Goal: Task Accomplishment & Management: Use online tool/utility

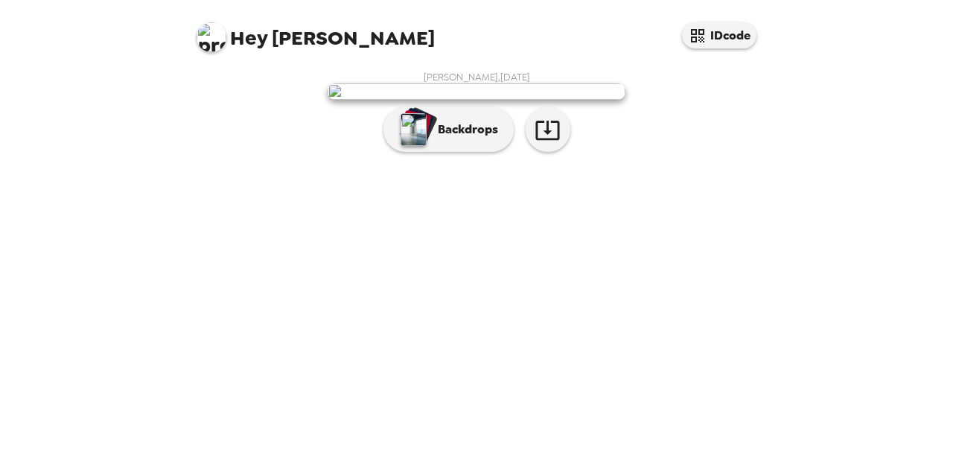
scroll to position [68, 0]
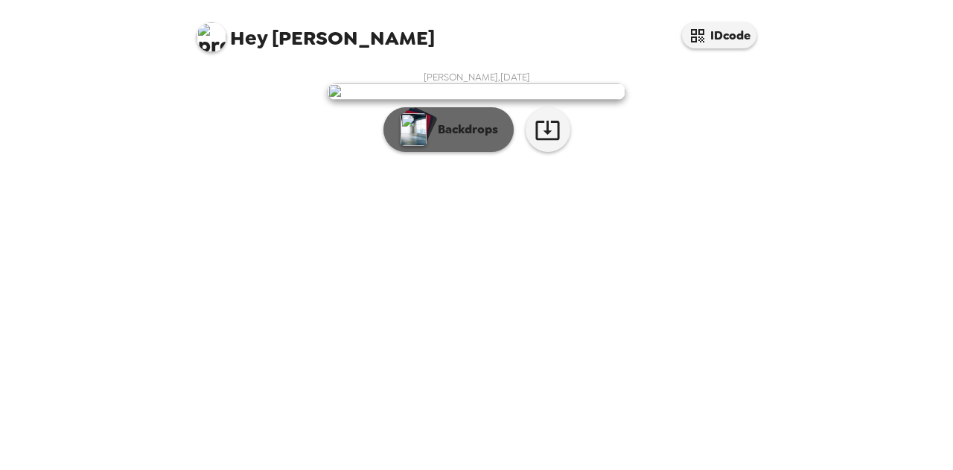
click at [481, 139] on p "Backdrops" at bounding box center [465, 130] width 68 height 18
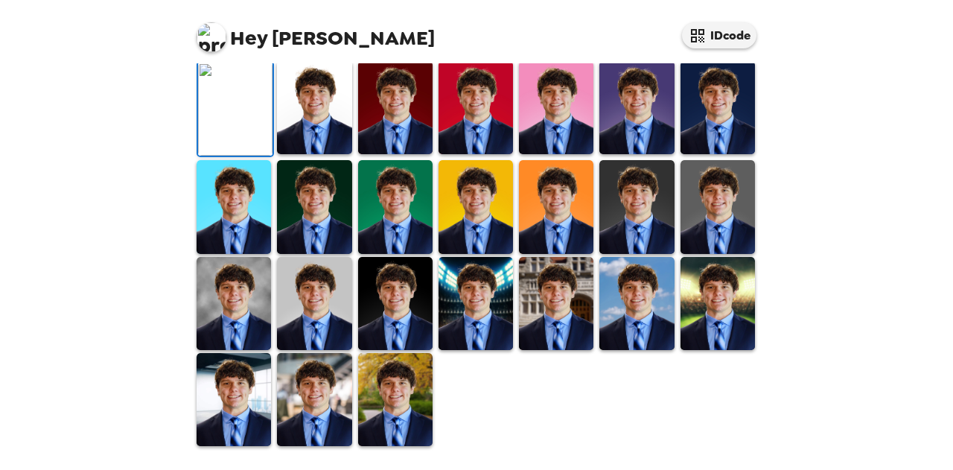
scroll to position [306, 0]
click at [325, 154] on img at bounding box center [314, 107] width 74 height 93
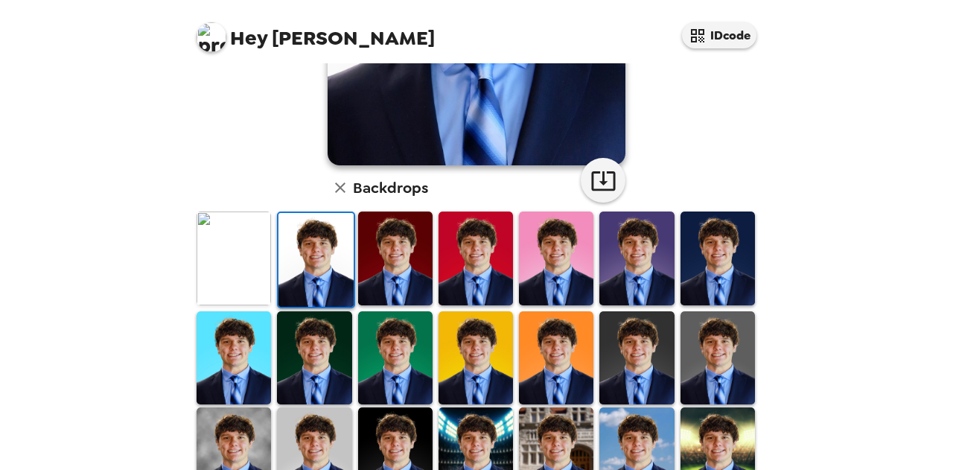
scroll to position [413, 0]
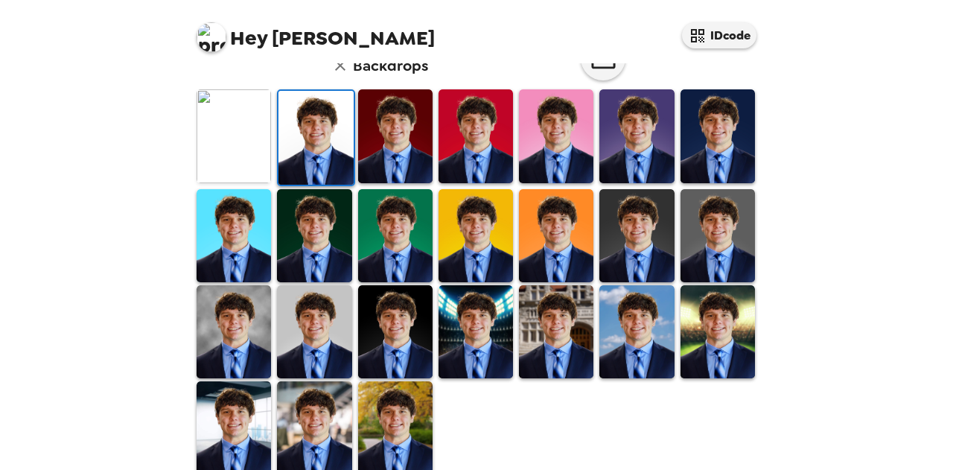
click at [659, 341] on img at bounding box center [637, 331] width 74 height 93
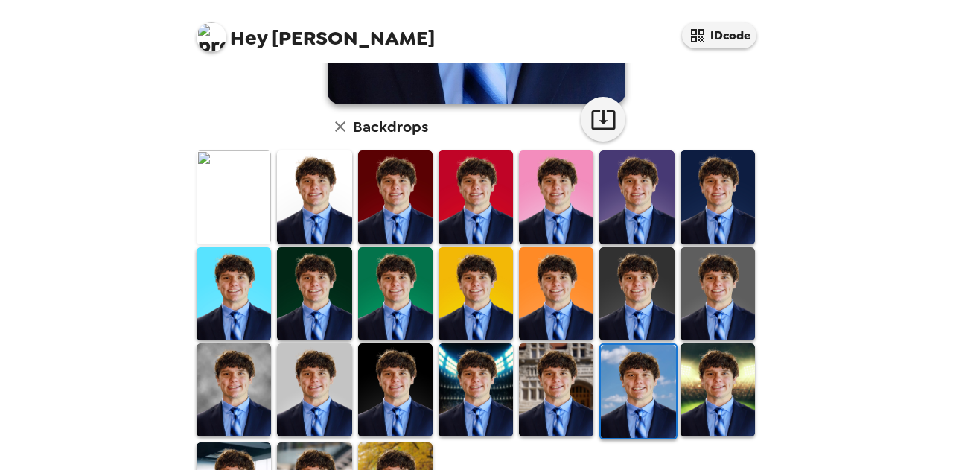
scroll to position [364, 0]
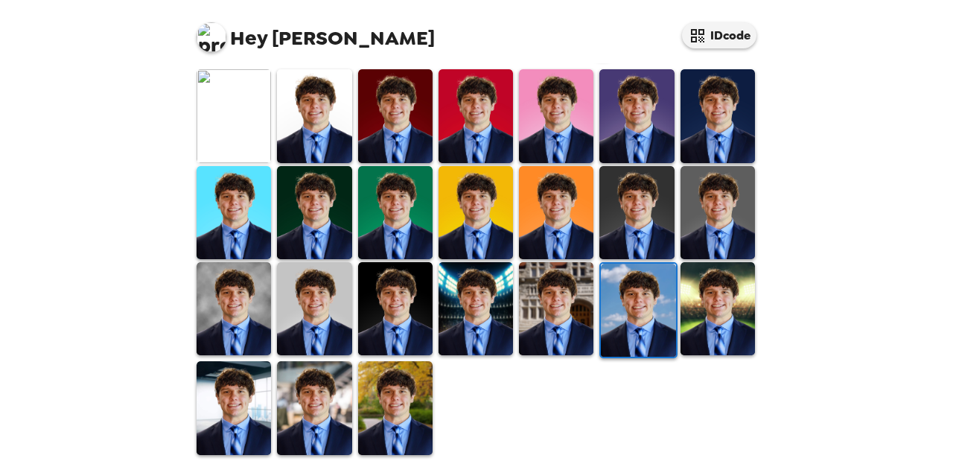
click at [368, 412] on img at bounding box center [395, 407] width 74 height 93
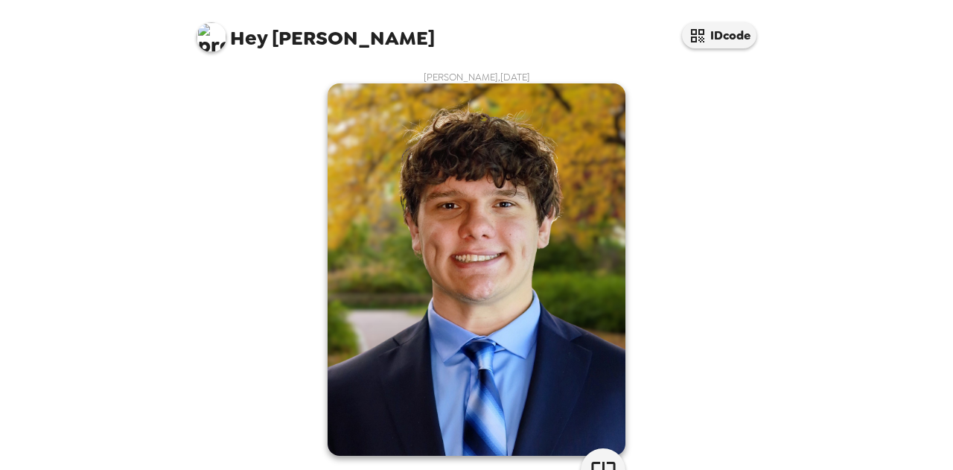
scroll to position [433, 0]
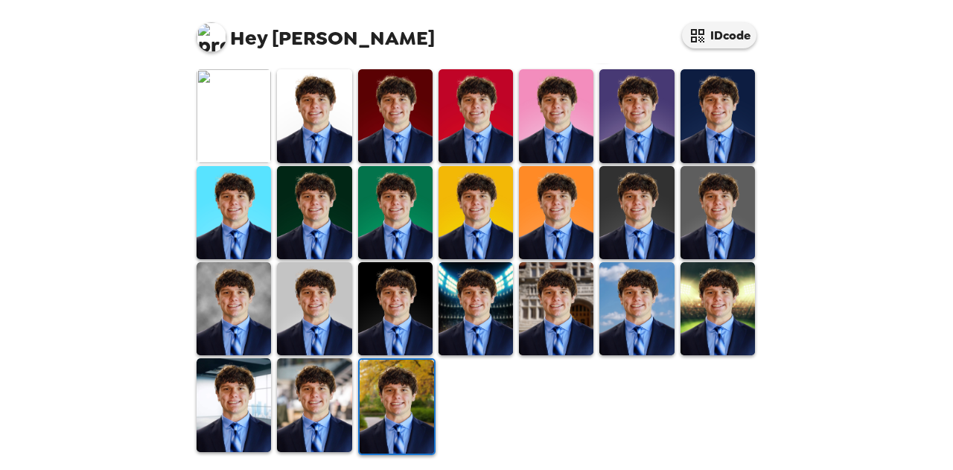
click at [256, 390] on img at bounding box center [234, 404] width 74 height 93
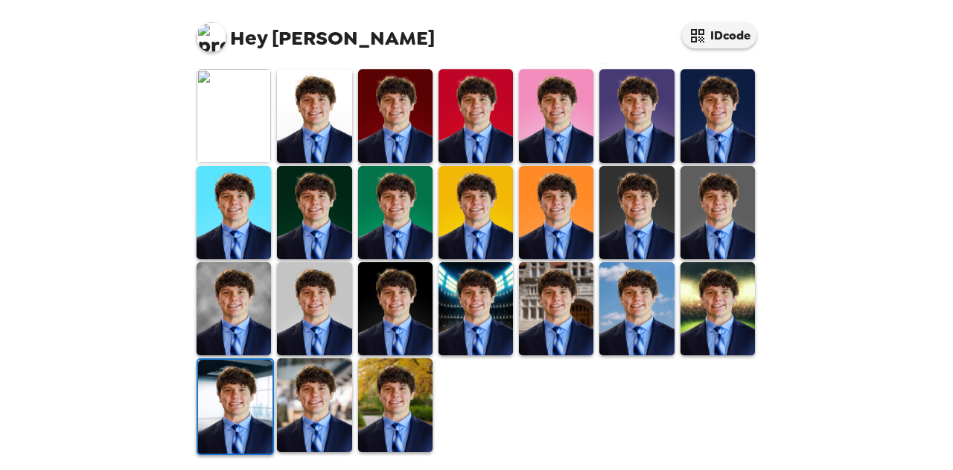
click at [256, 390] on img at bounding box center [235, 406] width 74 height 93
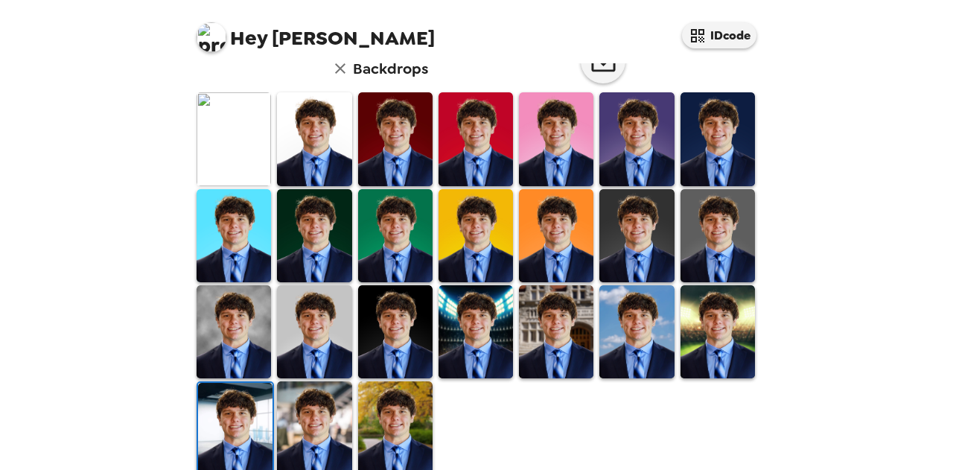
scroll to position [411, 0]
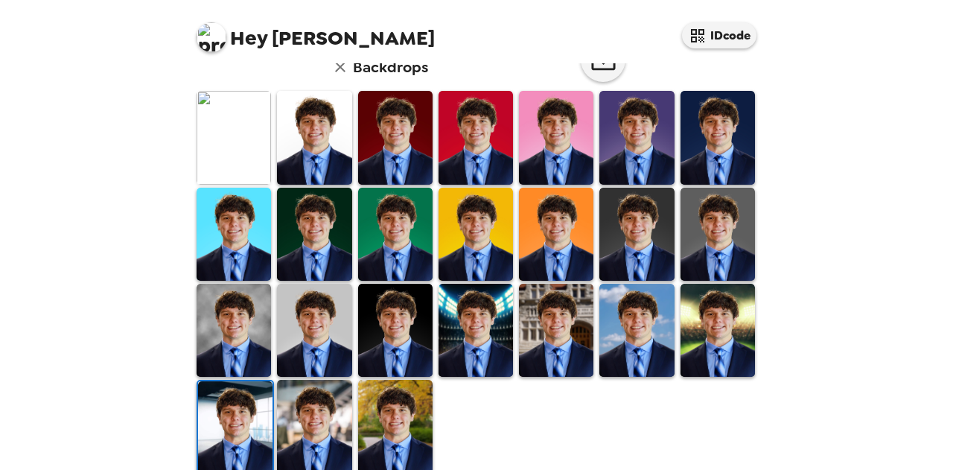
click at [229, 337] on img at bounding box center [234, 330] width 74 height 93
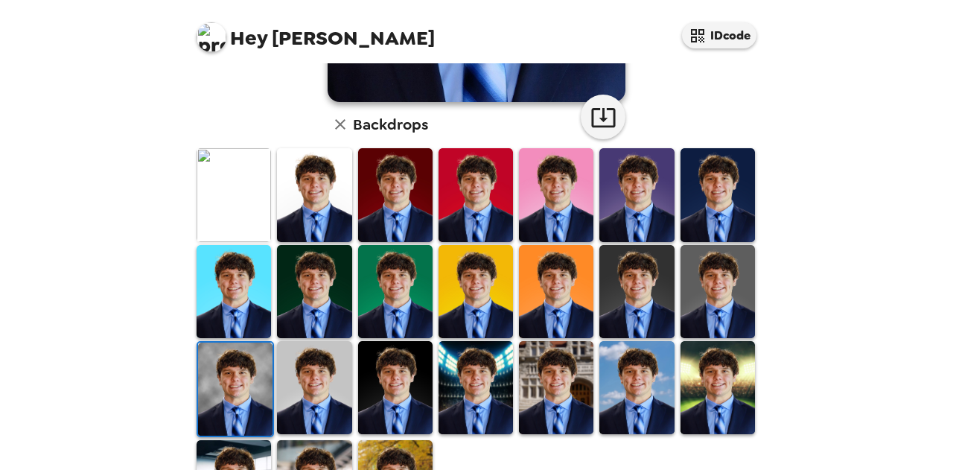
scroll to position [355, 0]
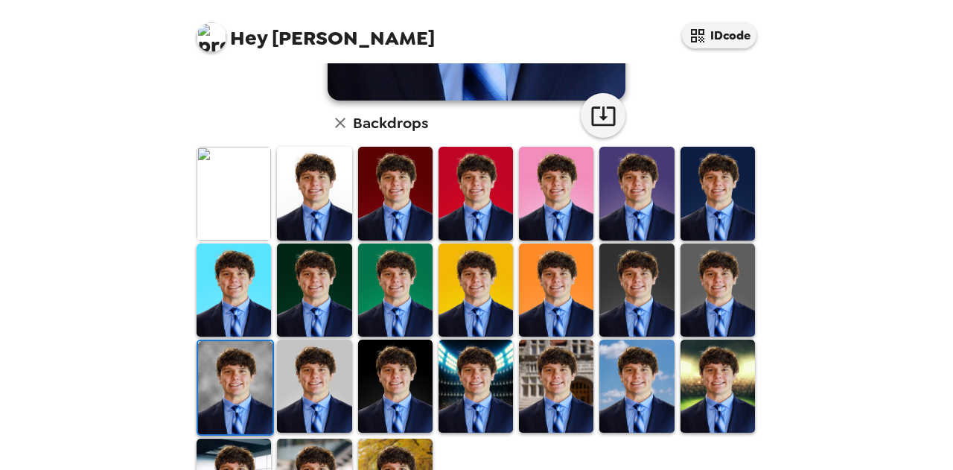
click at [282, 366] on img at bounding box center [314, 386] width 74 height 93
